Goal: Transaction & Acquisition: Purchase product/service

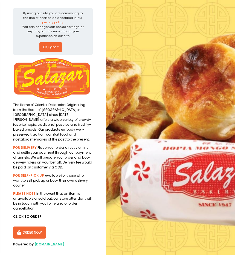
click at [52, 48] on button "Ok, I got it" at bounding box center [50, 47] width 23 height 10
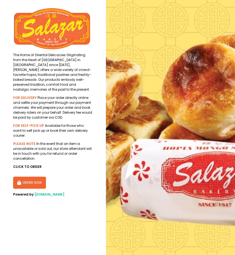
click at [35, 176] on button "ORDER NOW" at bounding box center [29, 182] width 33 height 12
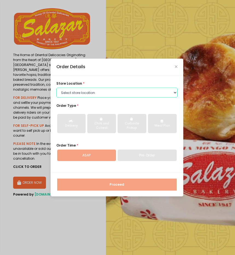
click at [129, 92] on select "Select store location [PERSON_NAME][GEOGRAPHIC_DATA] - [GEOGRAPHIC_DATA] [PERSO…" at bounding box center [116, 92] width 121 height 10
select select "614991c5c0144a0f30db12bd"
click at [56, 87] on select "Select store location [PERSON_NAME][GEOGRAPHIC_DATA] - [GEOGRAPHIC_DATA] [PERSO…" at bounding box center [116, 92] width 121 height 10
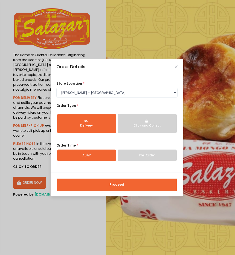
click at [93, 194] on div "Proceed" at bounding box center [117, 184] width 133 height 24
click at [95, 184] on button "Proceed" at bounding box center [116, 184] width 119 height 12
